Goal: Task Accomplishment & Management: Use online tool/utility

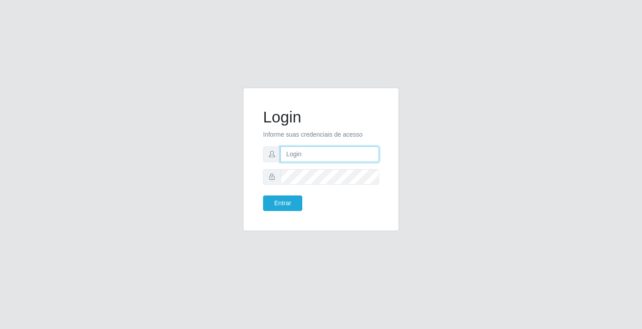
click at [316, 157] on input "text" at bounding box center [329, 155] width 98 height 16
type input "zivaneide@ideal"
click at [263, 196] on button "Entrar" at bounding box center [282, 204] width 39 height 16
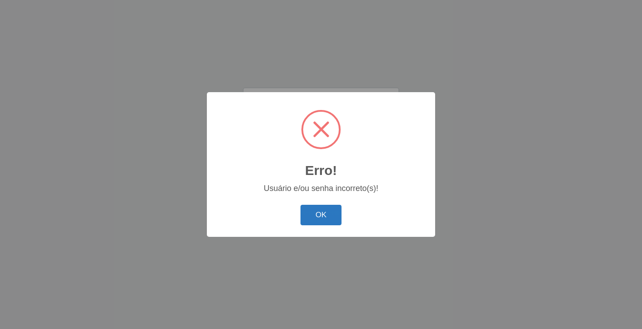
click at [323, 224] on button "OK" at bounding box center [320, 215] width 41 height 21
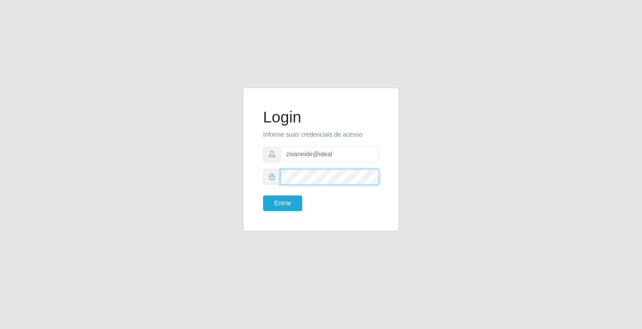
click at [263, 196] on button "Entrar" at bounding box center [282, 204] width 39 height 16
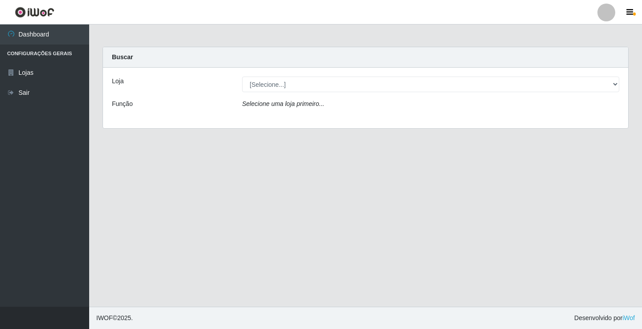
click at [285, 205] on main "Carregando... Buscar Loja [Selecione...] Ideal - Conceição Função Selecione uma…" at bounding box center [365, 166] width 552 height 282
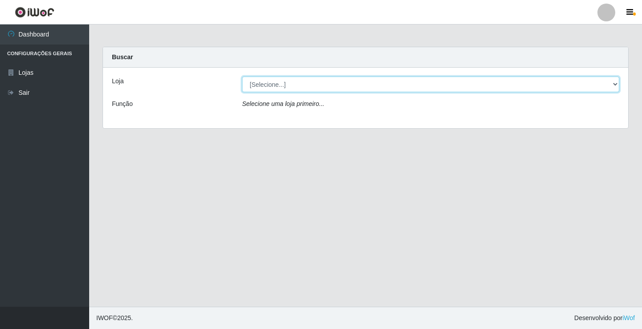
click at [614, 81] on select "[Selecione...] Ideal - Conceição" at bounding box center [430, 85] width 377 height 16
click at [616, 83] on select "[Selecione...] Ideal - Conceição" at bounding box center [430, 85] width 377 height 16
select select "231"
click at [242, 77] on select "[Selecione...] Ideal - Conceição" at bounding box center [430, 85] width 377 height 16
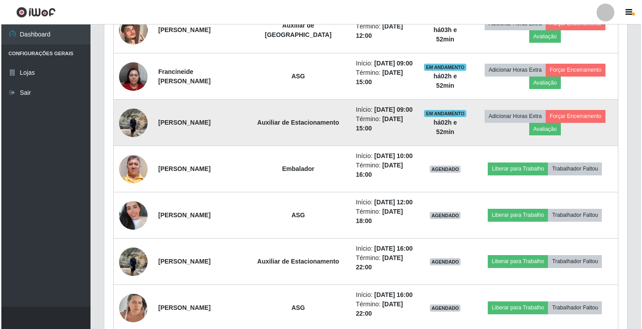
scroll to position [446, 0]
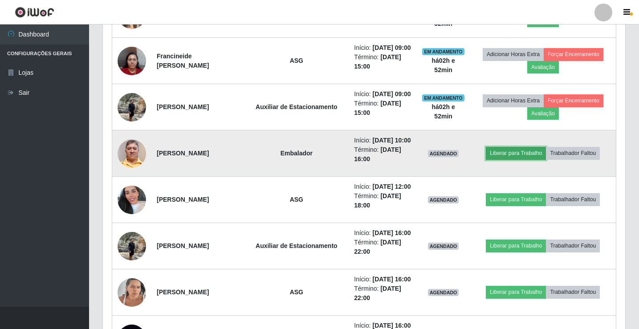
click at [496, 153] on button "Liberar para Trabalho" at bounding box center [516, 153] width 60 height 12
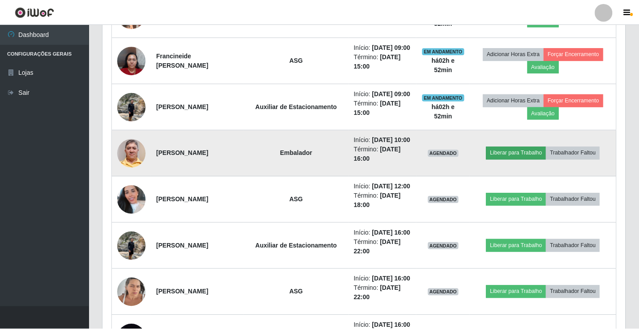
scroll to position [185, 518]
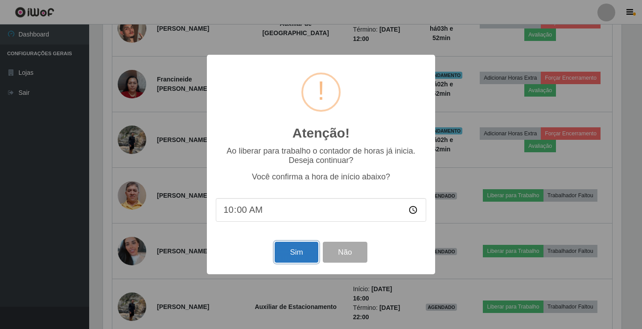
click at [295, 252] on button "Sim" at bounding box center [295, 252] width 43 height 21
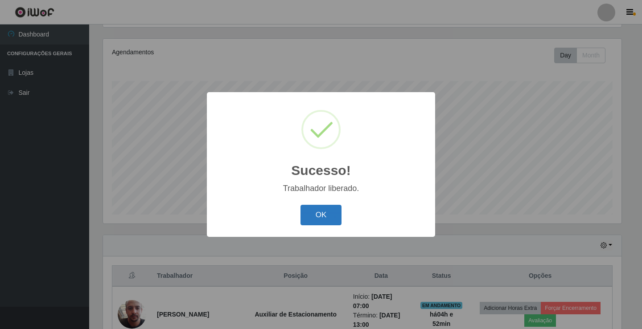
click at [328, 217] on button "OK" at bounding box center [320, 215] width 41 height 21
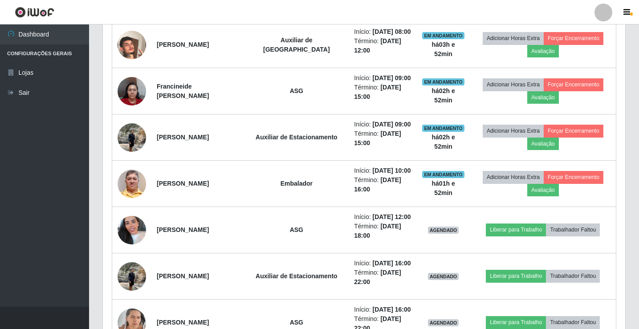
scroll to position [416, 0]
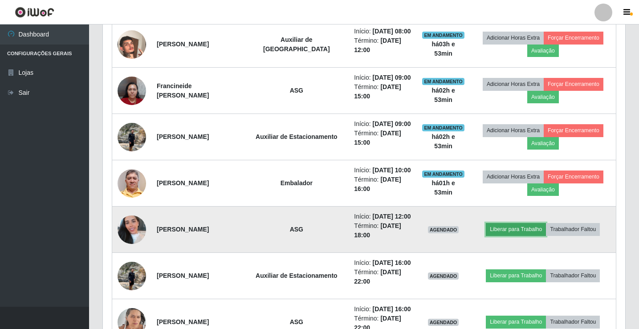
click at [508, 229] on button "Liberar para Trabalho" at bounding box center [516, 229] width 60 height 12
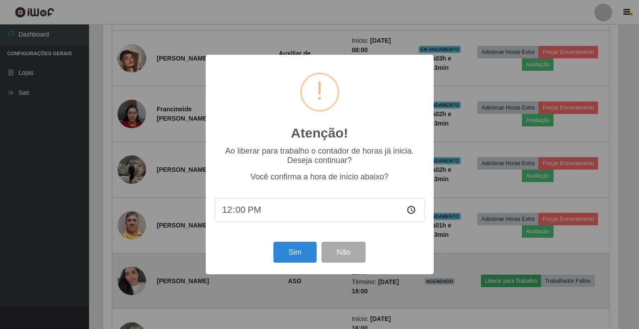
scroll to position [185, 518]
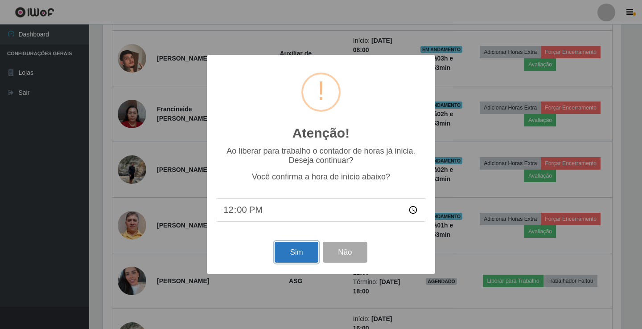
click at [309, 255] on button "Sim" at bounding box center [295, 252] width 43 height 21
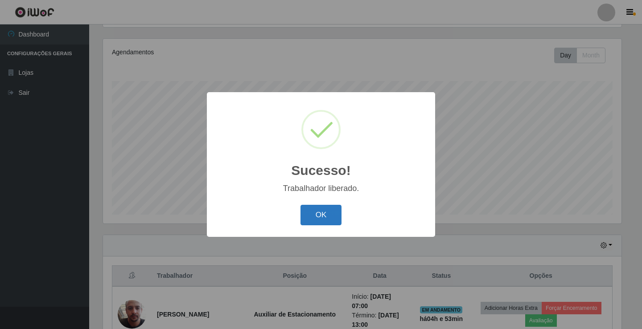
click at [327, 209] on button "OK" at bounding box center [320, 215] width 41 height 21
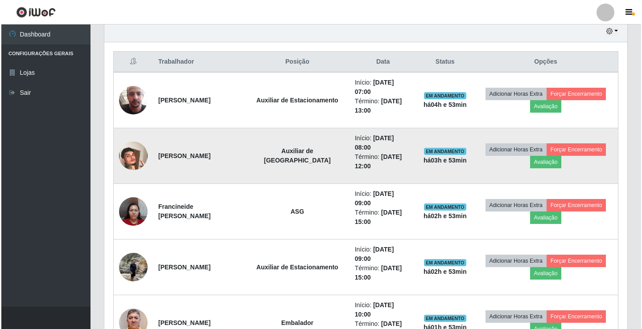
scroll to position [327, 0]
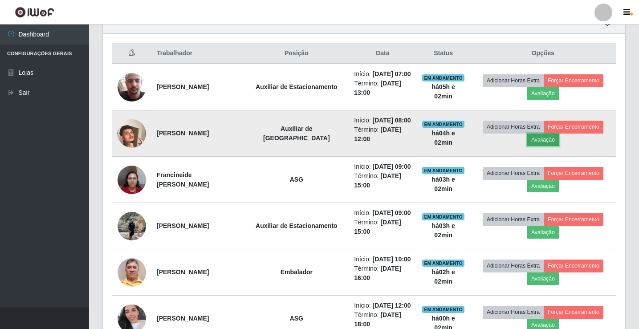
click at [549, 140] on button "Avaliação" at bounding box center [543, 140] width 32 height 12
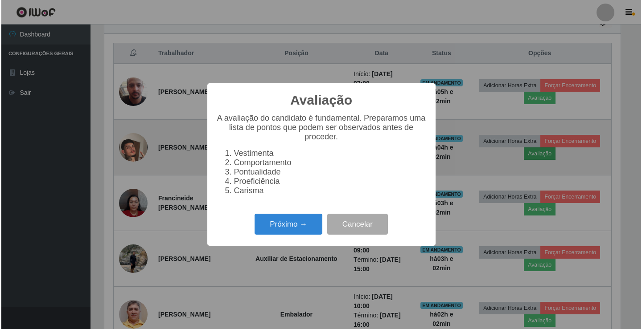
scroll to position [185, 518]
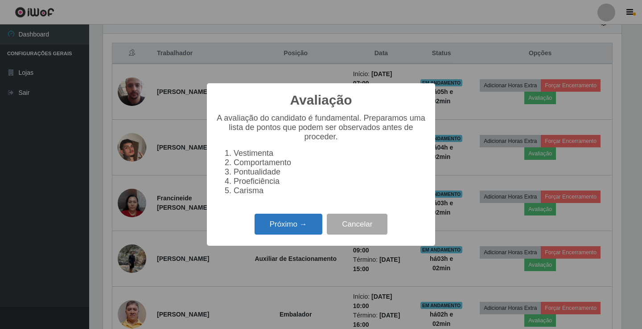
click at [282, 223] on button "Próximo →" at bounding box center [288, 224] width 68 height 21
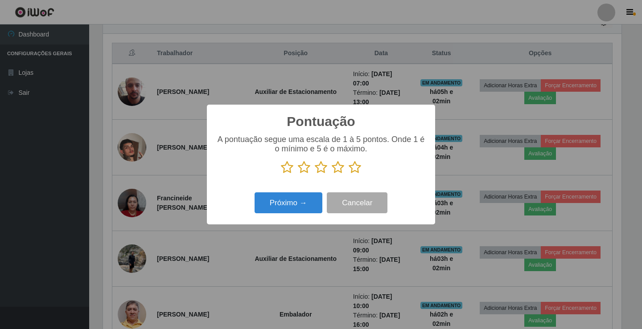
click at [352, 172] on icon at bounding box center [354, 167] width 12 height 13
click at [348, 174] on input "radio" at bounding box center [348, 174] width 0 height 0
click at [317, 204] on button "Próximo →" at bounding box center [288, 202] width 68 height 21
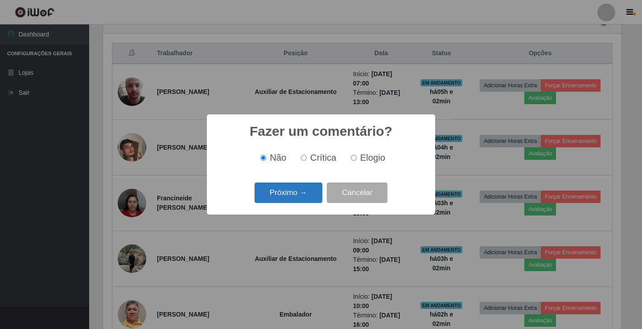
click at [312, 198] on button "Próximo →" at bounding box center [288, 193] width 68 height 21
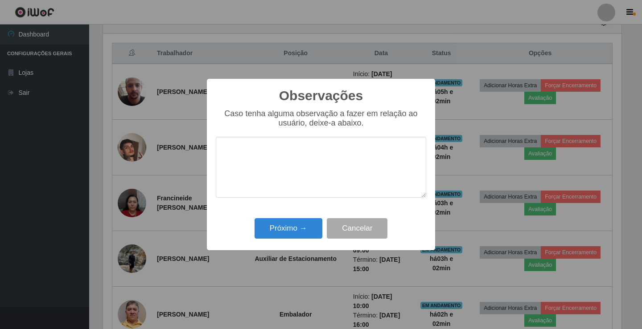
click at [312, 198] on textarea at bounding box center [321, 167] width 210 height 61
click at [310, 221] on button "Próximo →" at bounding box center [288, 228] width 68 height 21
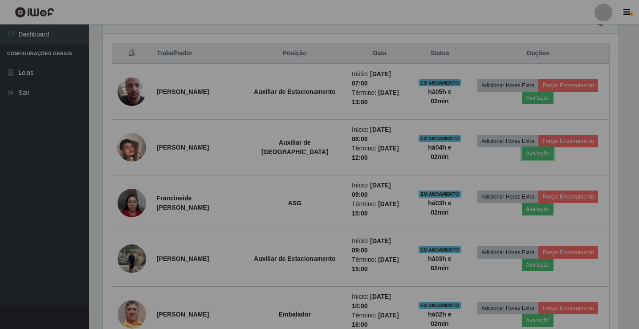
scroll to position [185, 523]
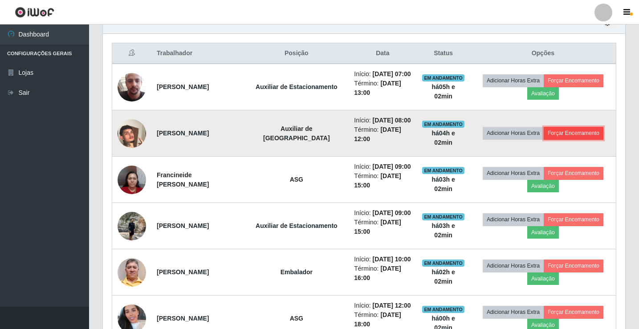
click at [570, 136] on button "Forçar Encerramento" at bounding box center [574, 133] width 60 height 12
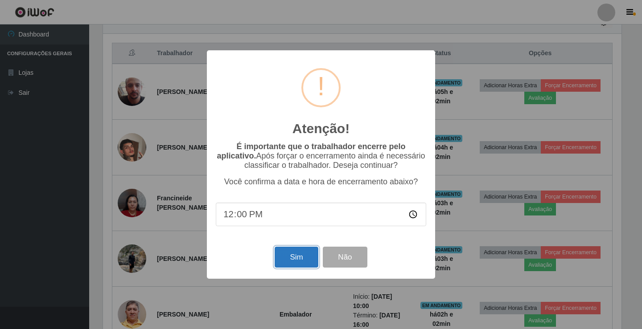
click at [318, 262] on button "Sim" at bounding box center [295, 257] width 43 height 21
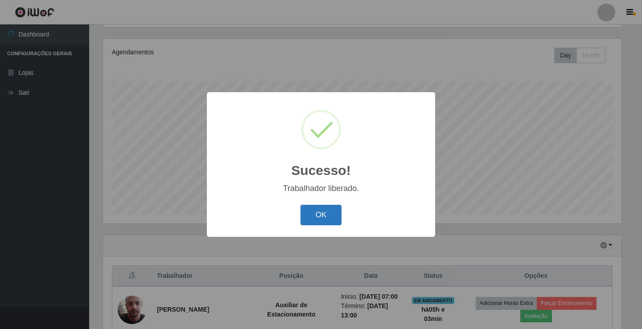
click at [324, 206] on button "OK" at bounding box center [320, 215] width 41 height 21
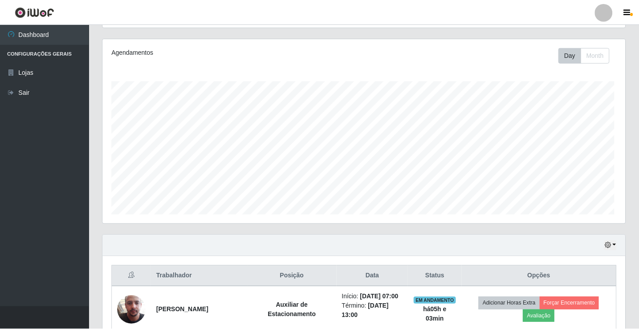
scroll to position [185, 523]
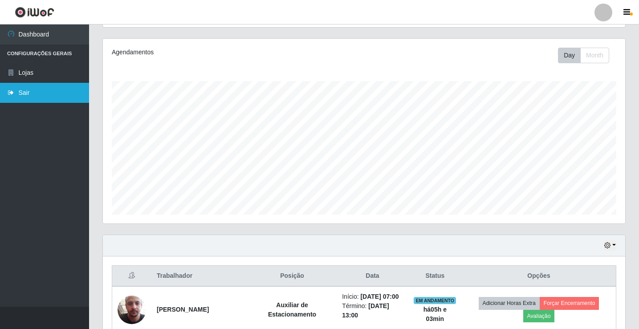
click at [37, 89] on link "Sair" at bounding box center [44, 93] width 89 height 20
